Goal: Transaction & Acquisition: Obtain resource

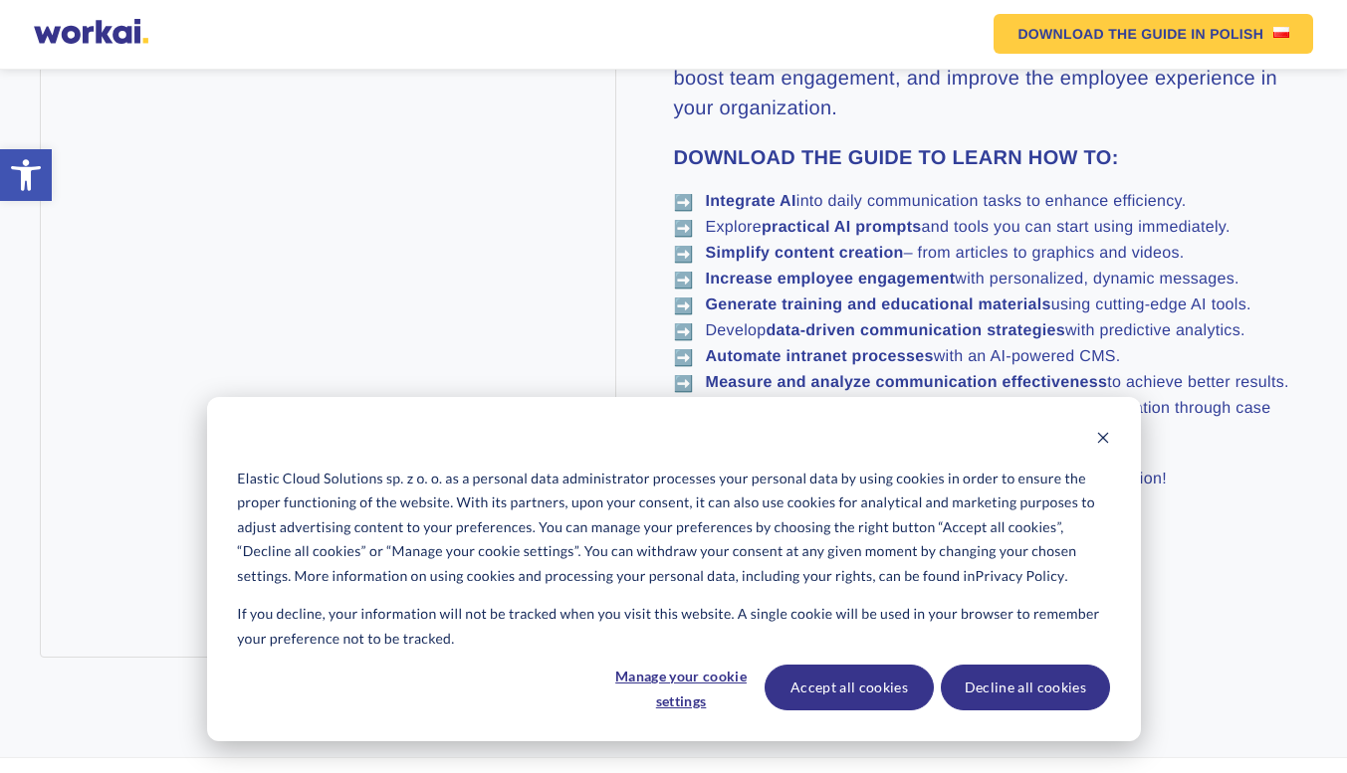
scroll to position [1294, 0]
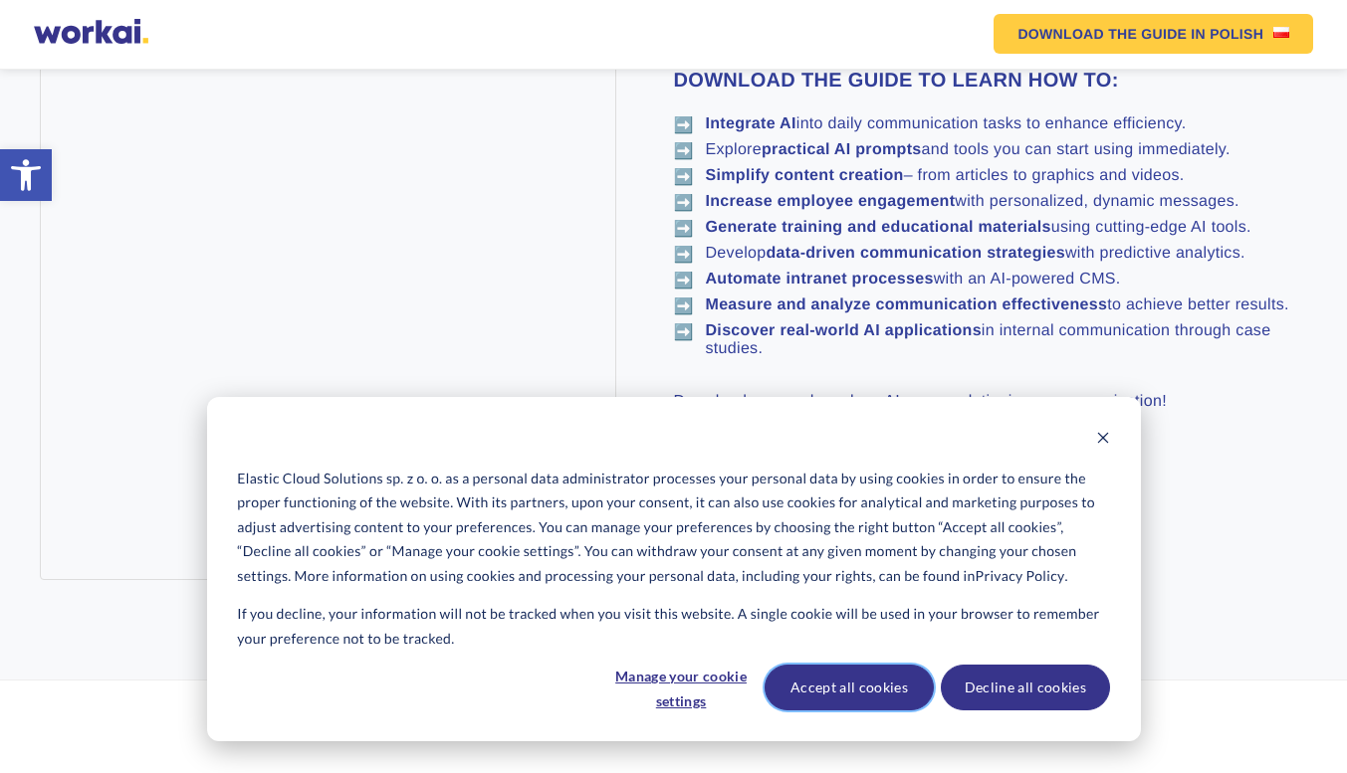
click at [878, 691] on button "Accept all cookies" at bounding box center [848, 688] width 169 height 46
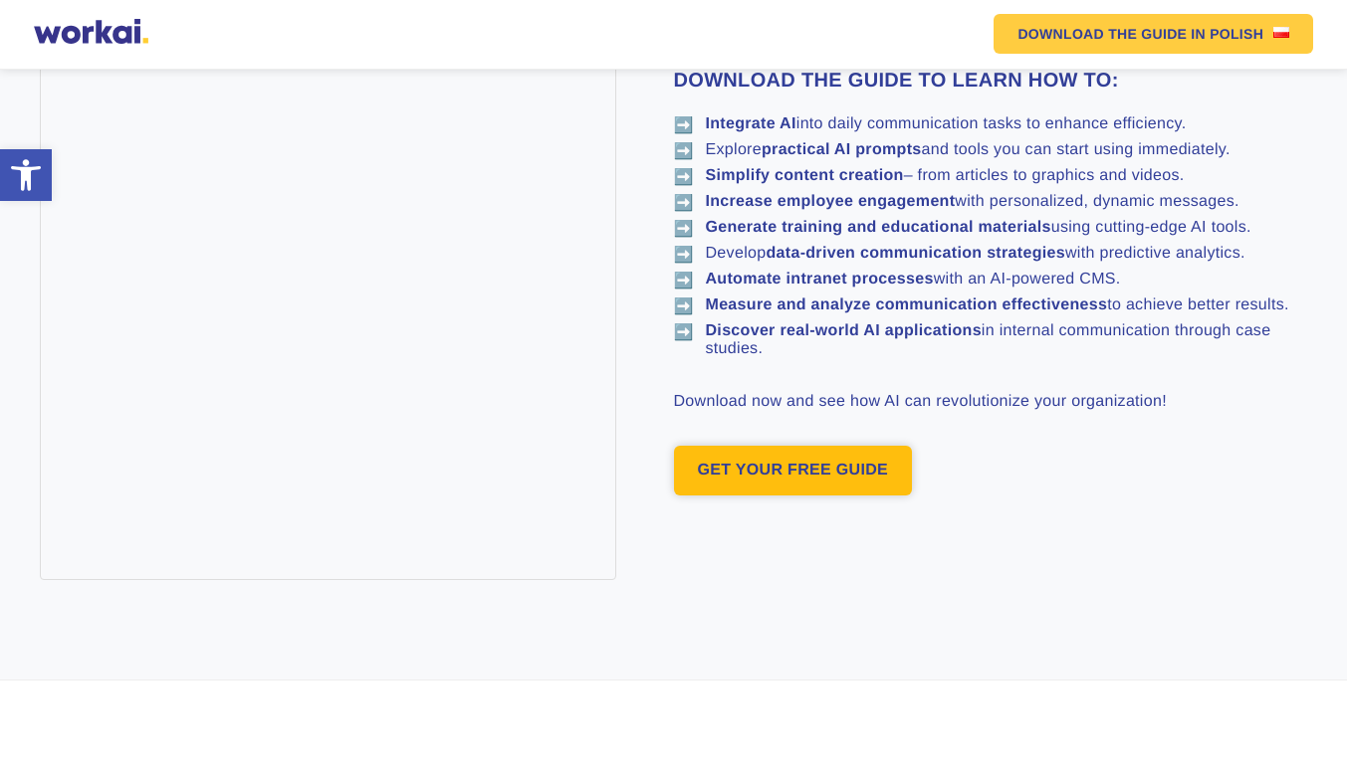
click at [751, 479] on link "GET YOUR FREE GUIDE" at bounding box center [793, 471] width 239 height 50
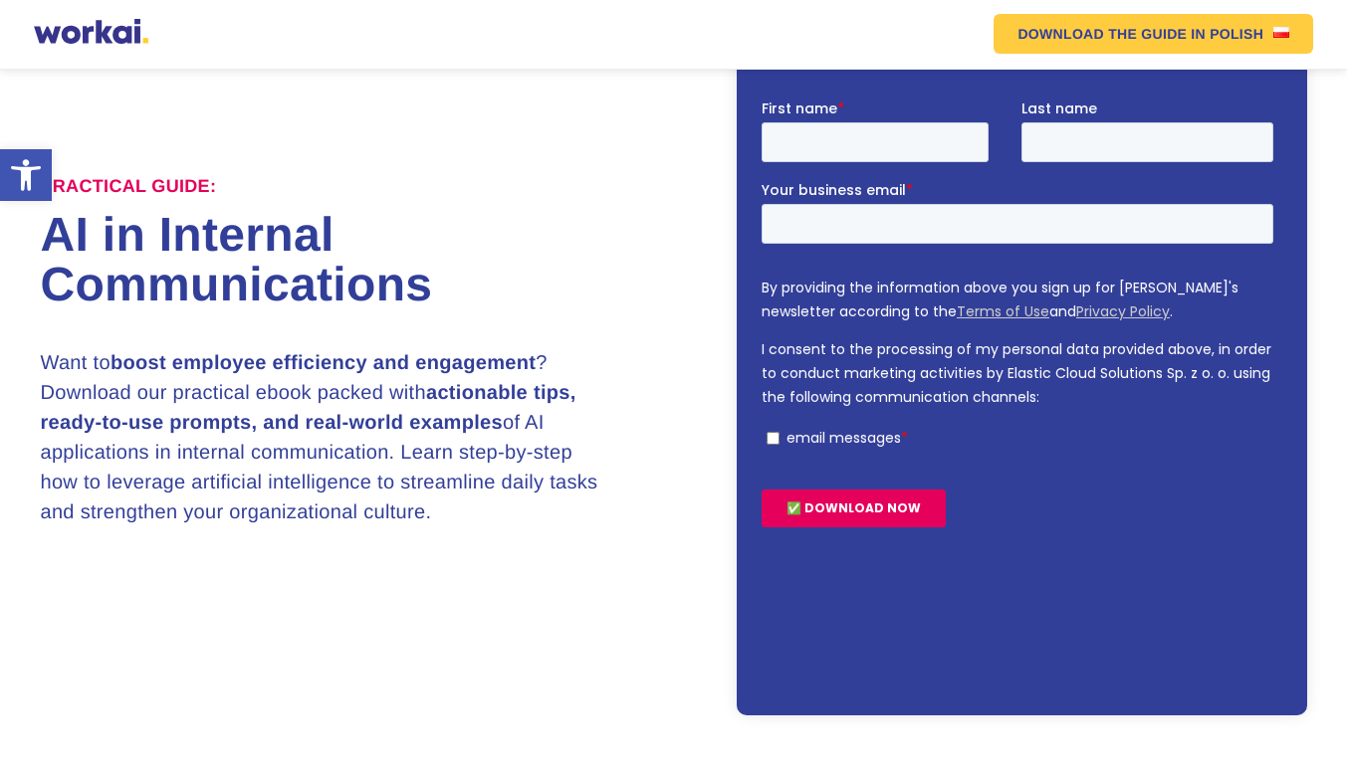
scroll to position [173, 0]
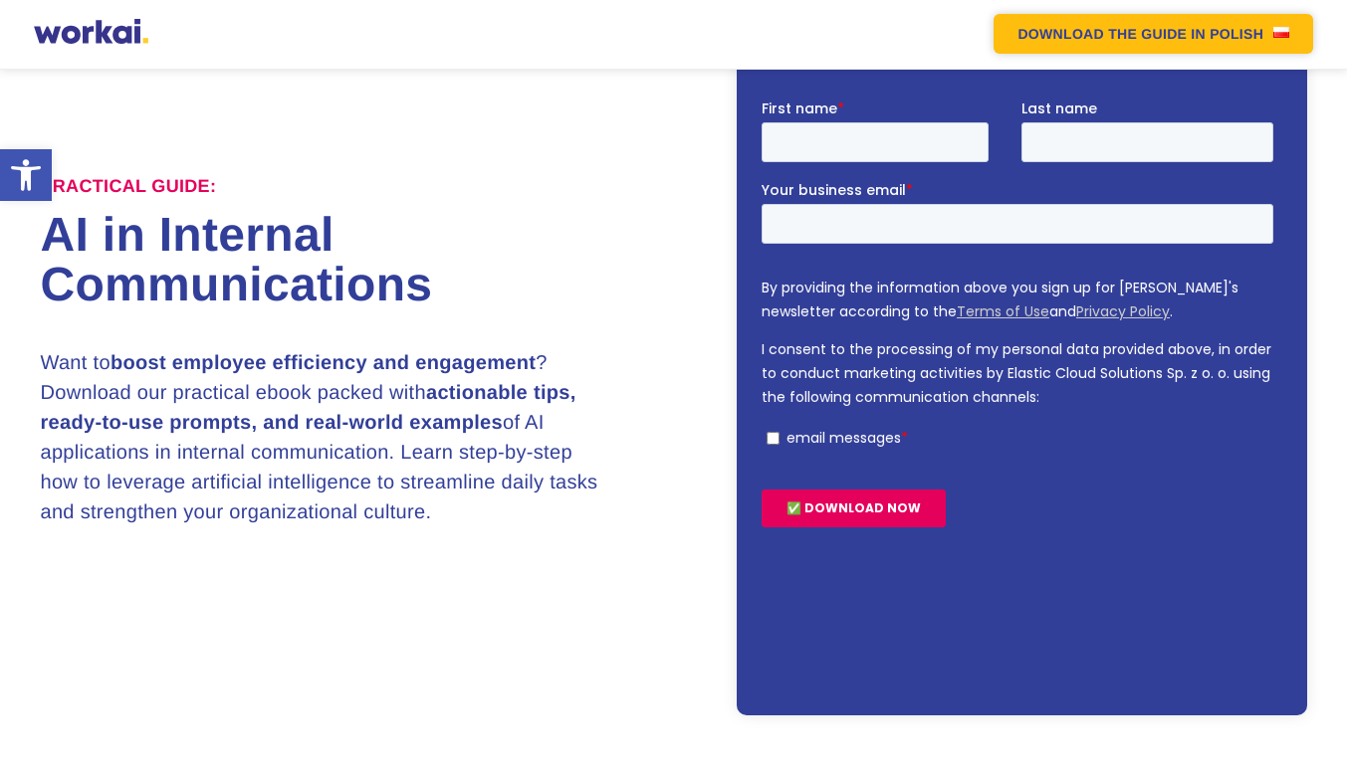
click at [1270, 27] on link "DOWNLOAD THE GUIDE IN POLISH" at bounding box center [1152, 34] width 319 height 40
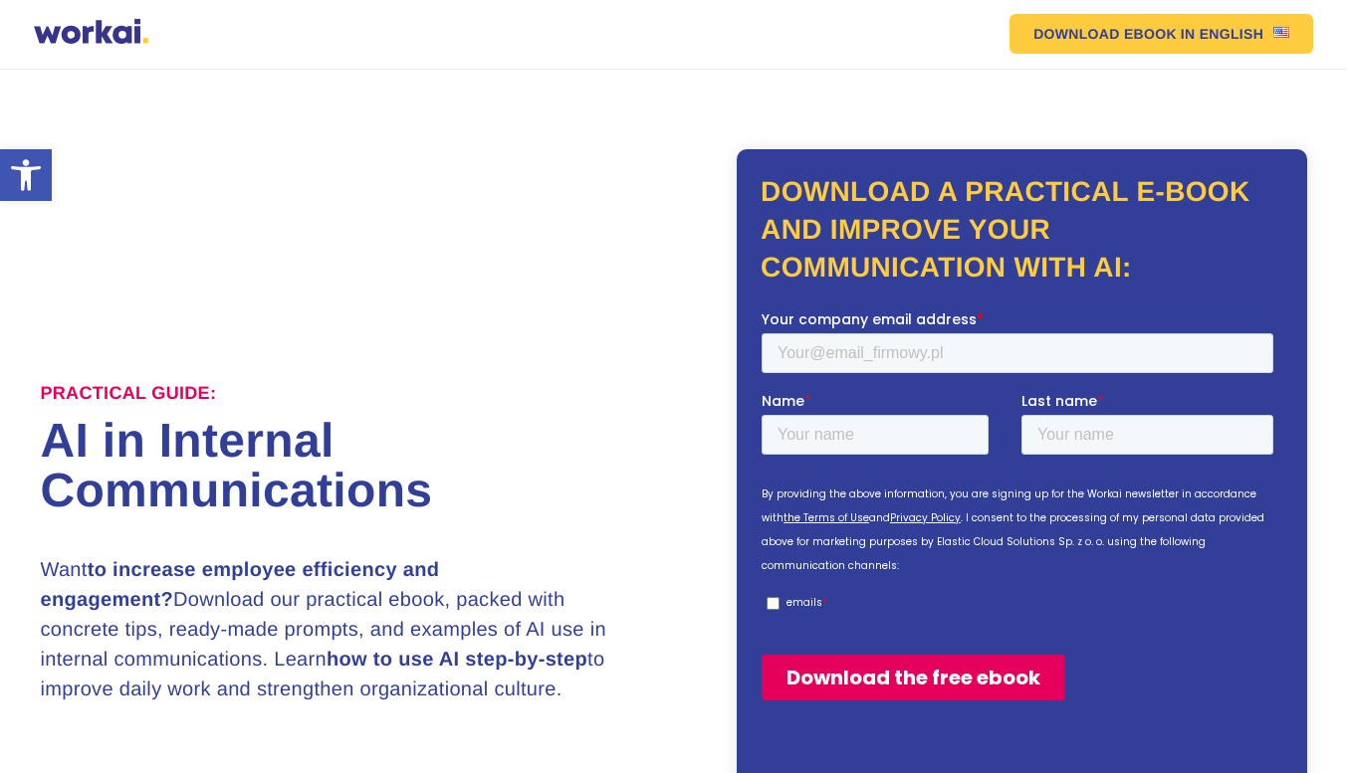
click at [1241, 97] on div "Practical guide: AI in Internal Communications Want to increase employee effici…" at bounding box center [673, 538] width 1266 height 937
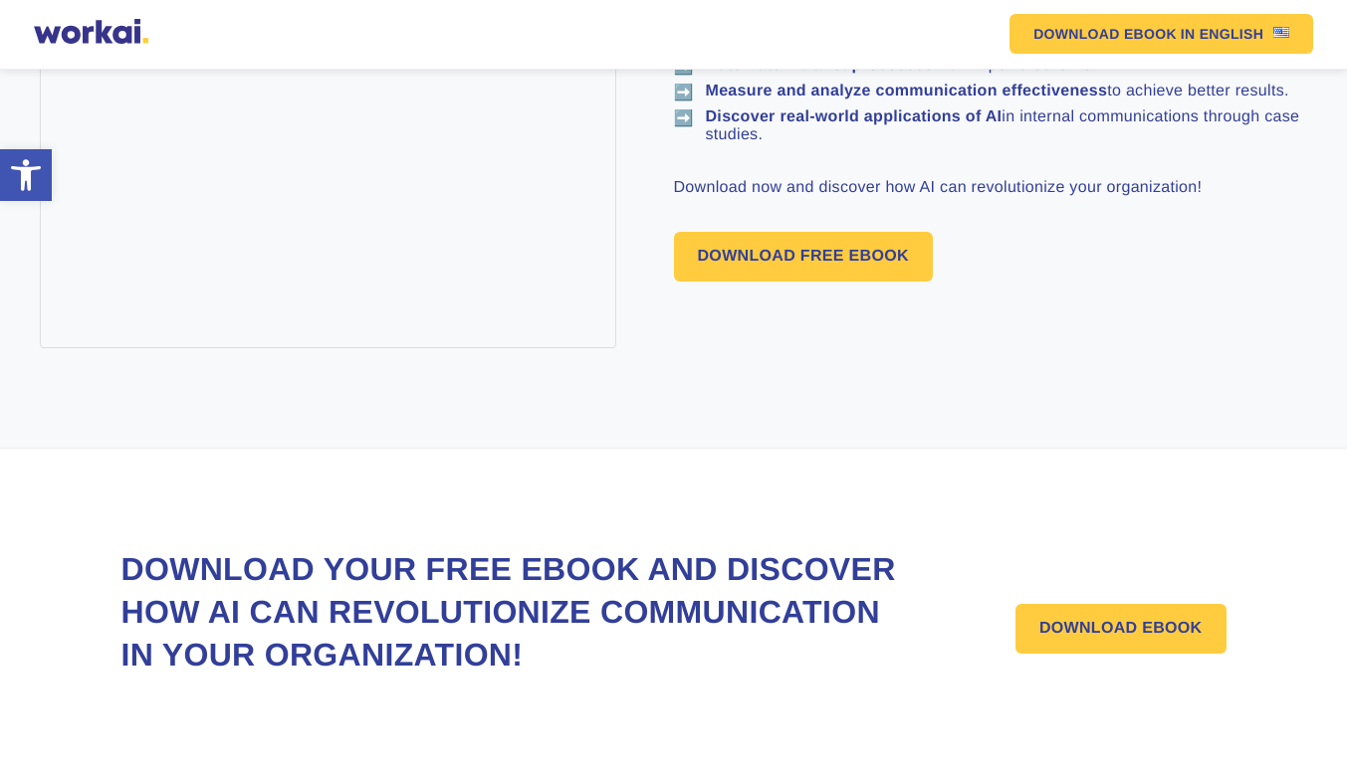
scroll to position [1614, 0]
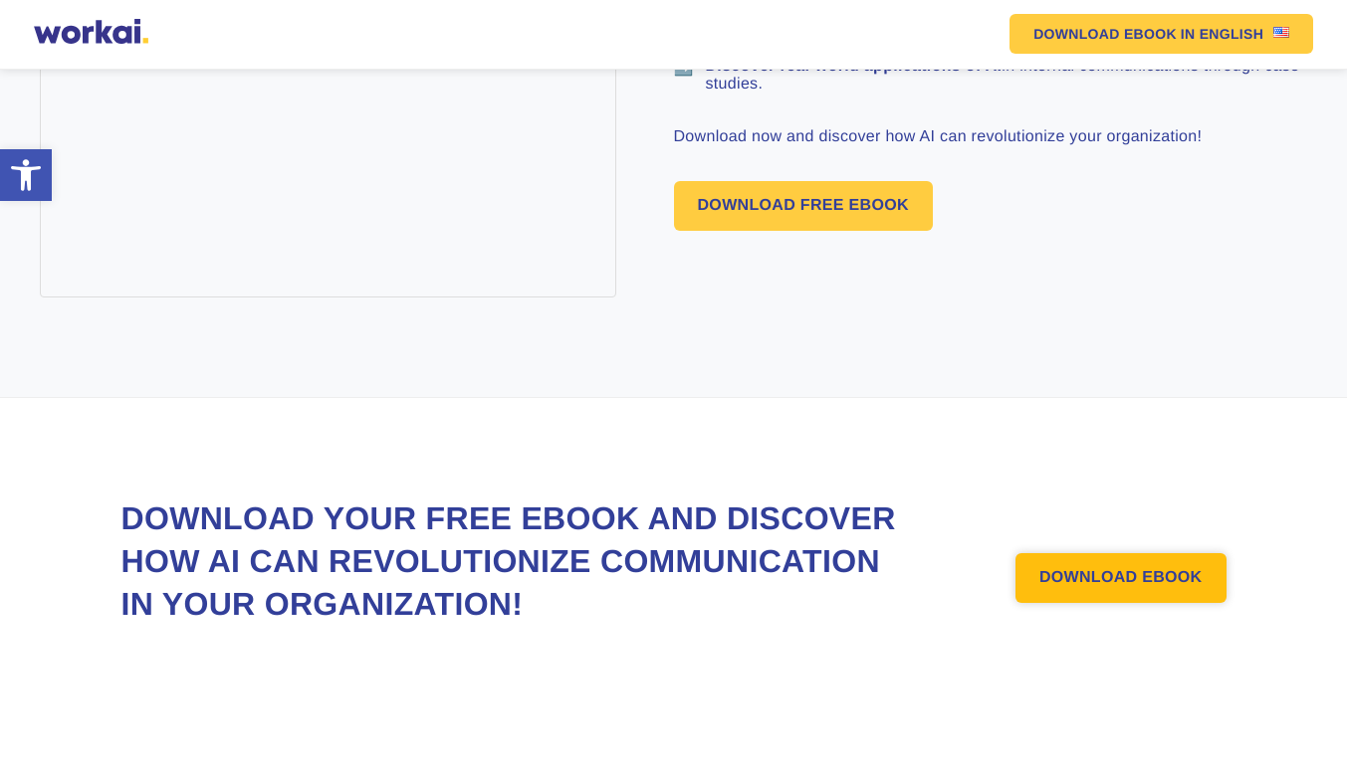
click at [1066, 577] on font "DOWNLOAD EBOOK" at bounding box center [1120, 577] width 163 height 17
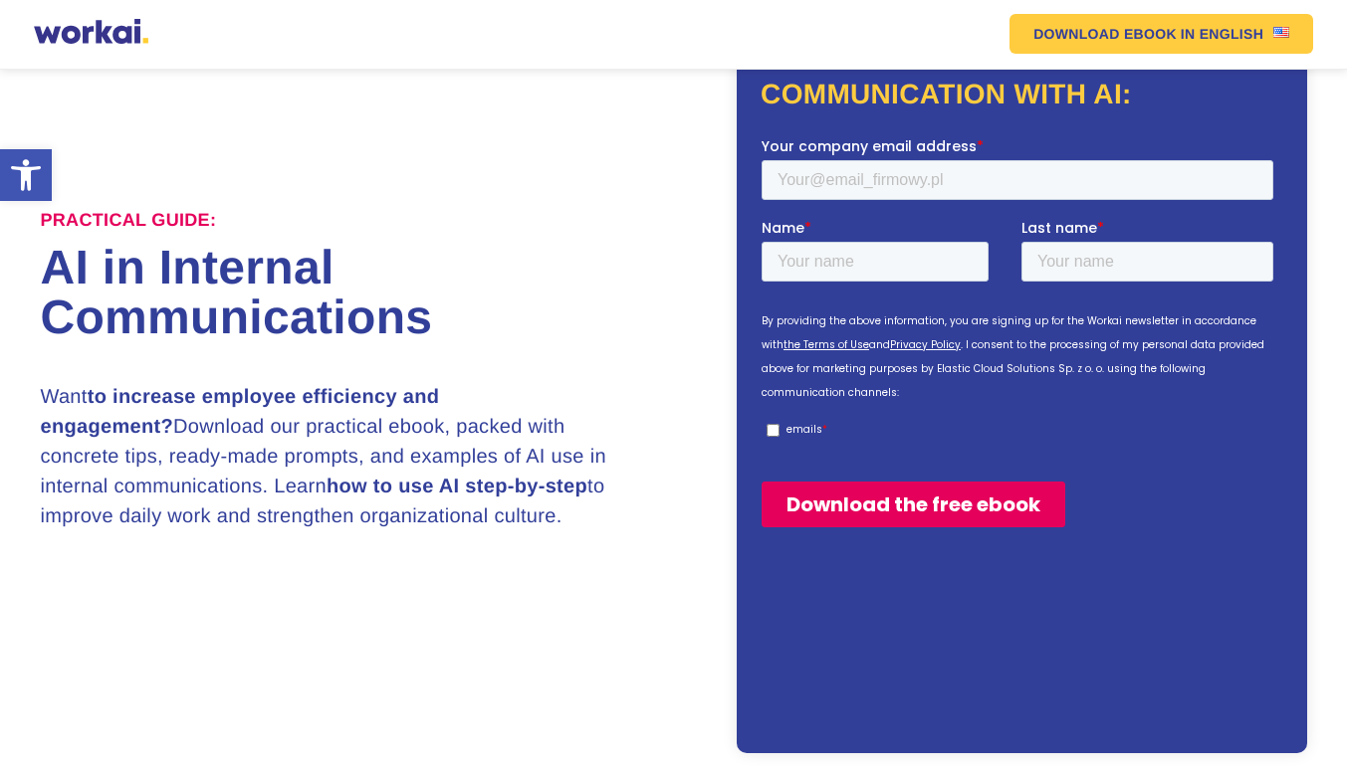
scroll to position [173, 0]
click at [877, 172] on input "Your company email address *" at bounding box center [1017, 179] width 512 height 40
type input "drgpr@omsevvel.com"
click at [865, 256] on input "Name *" at bounding box center [874, 261] width 227 height 40
type input "ramesh"
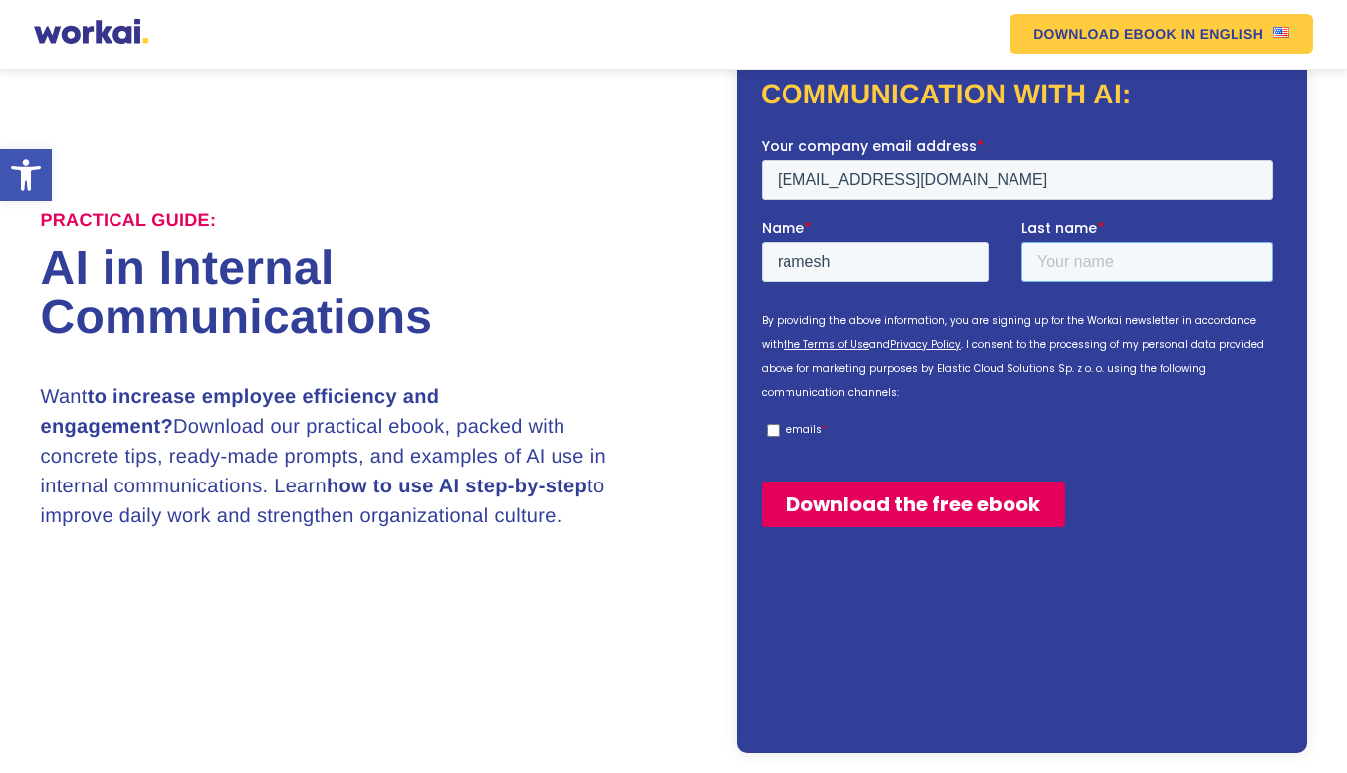
click at [1062, 264] on input "Last name *" at bounding box center [1147, 261] width 252 height 40
type input "gp"
click at [989, 484] on input "Download the free ebook" at bounding box center [913, 504] width 304 height 46
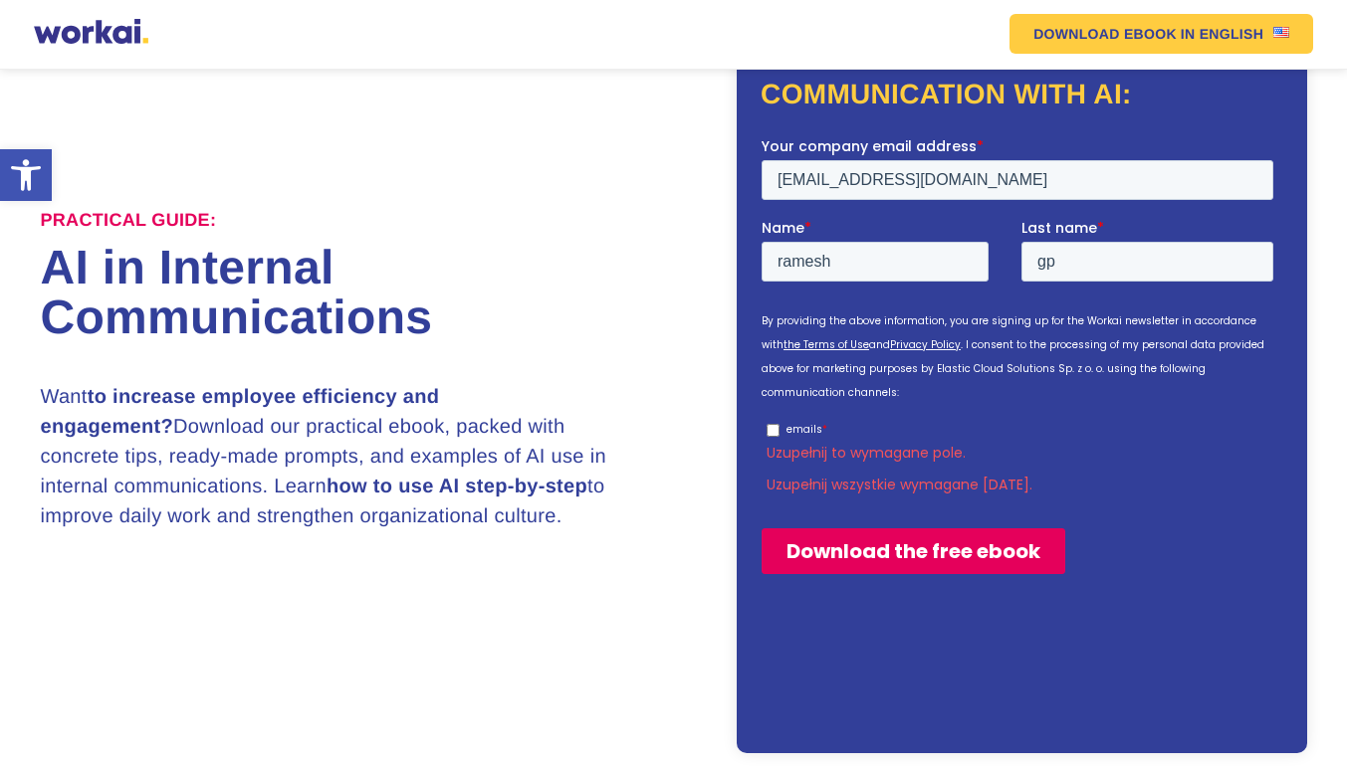
click at [761, 414] on ul "emails *" at bounding box center [1017, 426] width 512 height 24
click at [771, 423] on input "emails *" at bounding box center [772, 429] width 13 height 13
checkbox input "true"
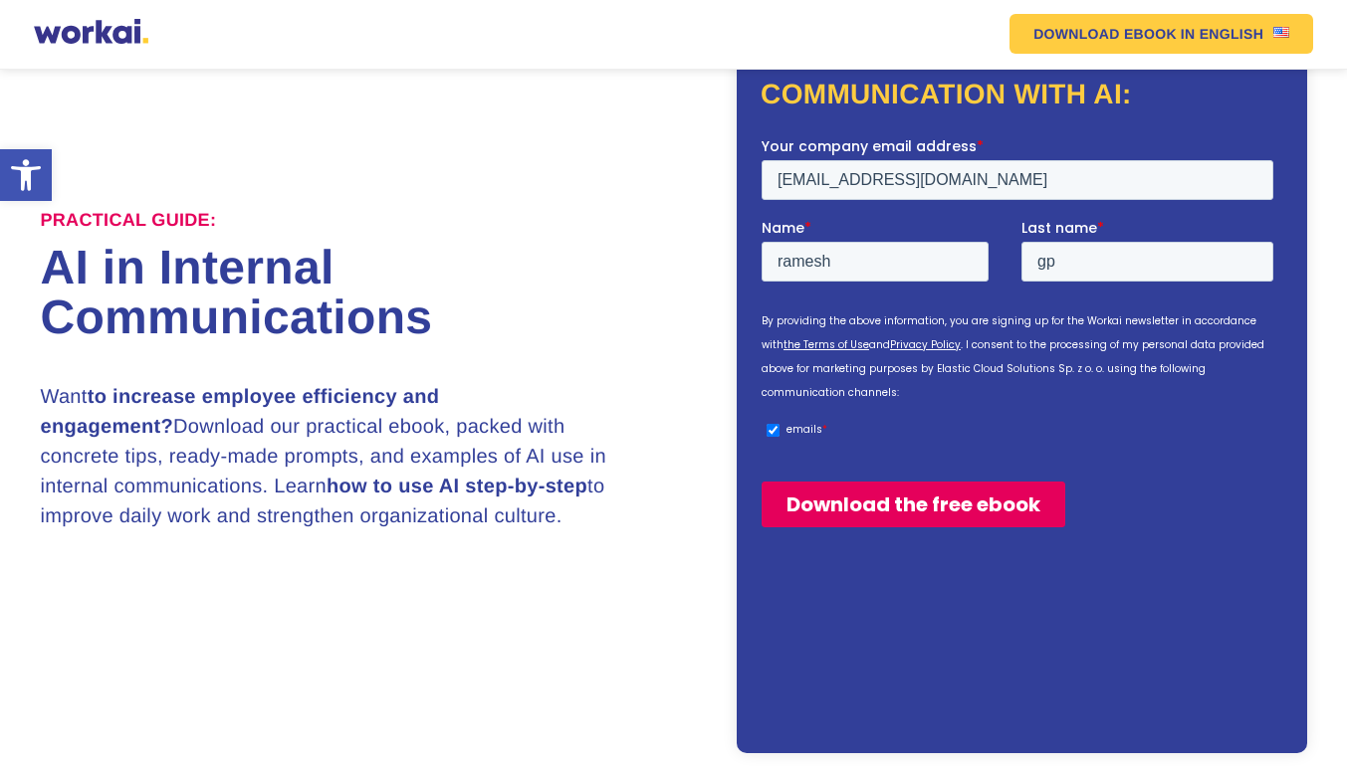
click at [995, 482] on input "Download the free ebook" at bounding box center [913, 504] width 304 height 46
type input "Pobierz bezpłatny ebook"
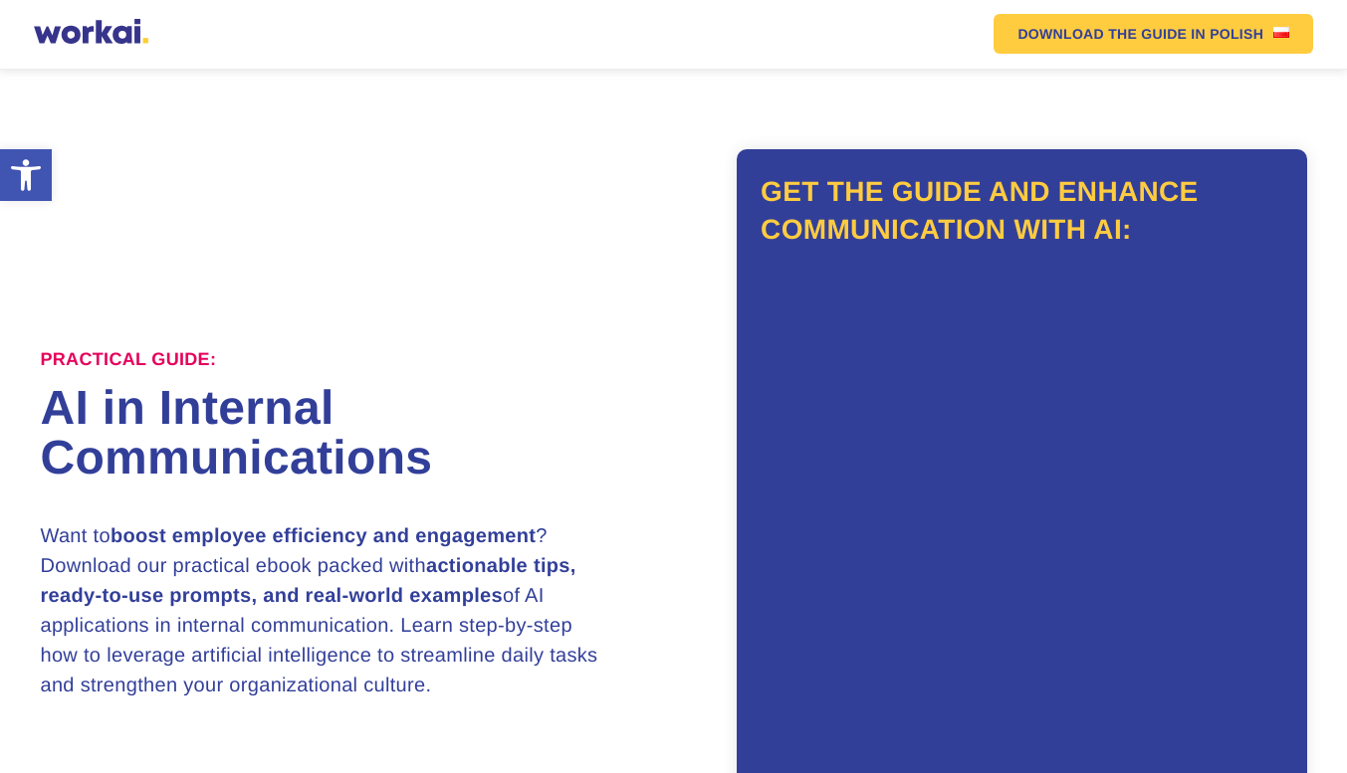
scroll to position [273, 0]
